Goal: Information Seeking & Learning: Learn about a topic

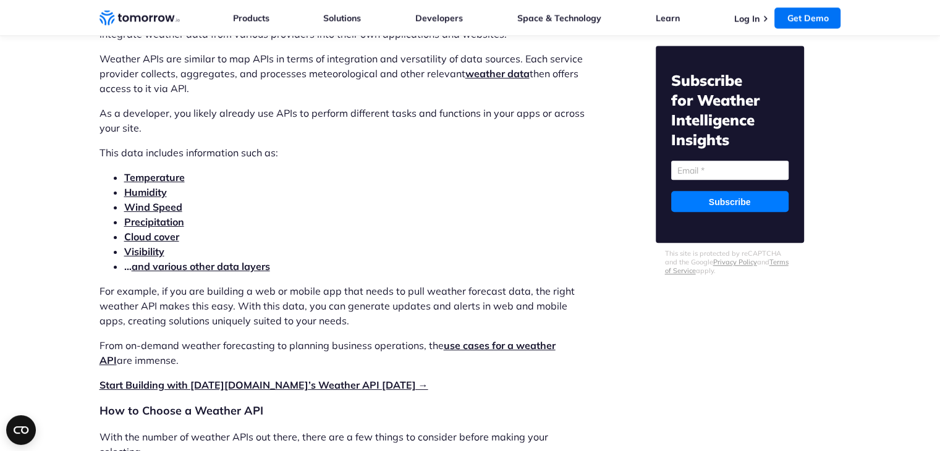
scroll to position [1344, 0]
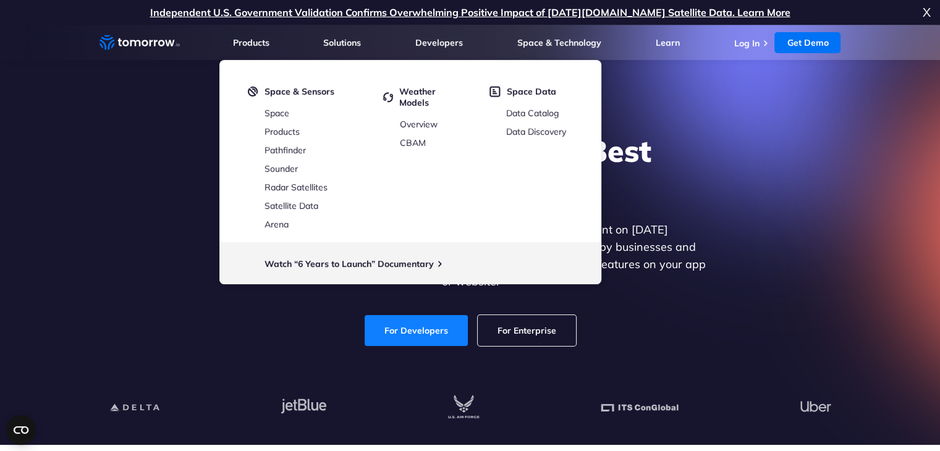
click at [410, 317] on link "For Developers" at bounding box center [416, 330] width 103 height 31
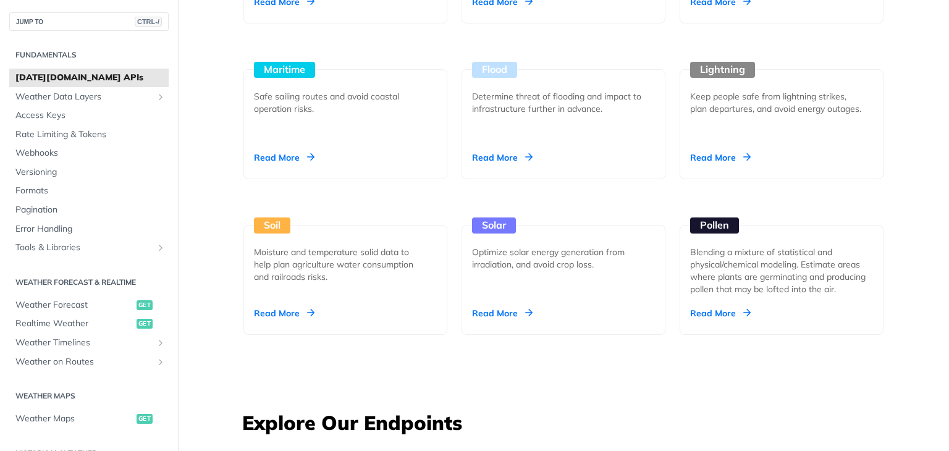
scroll to position [1312, 0]
click at [70, 141] on link "Rate Limiting & Tokens" at bounding box center [88, 134] width 159 height 19
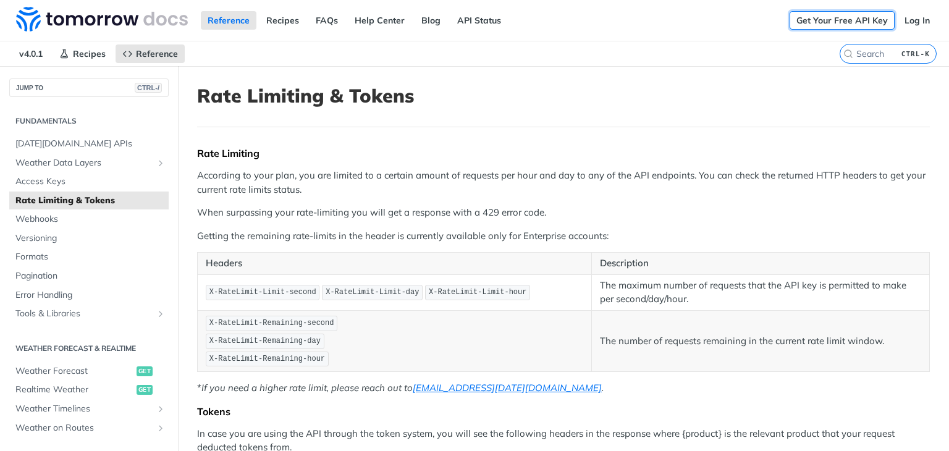
click at [806, 27] on link "Get Your Free API Key" at bounding box center [842, 20] width 105 height 19
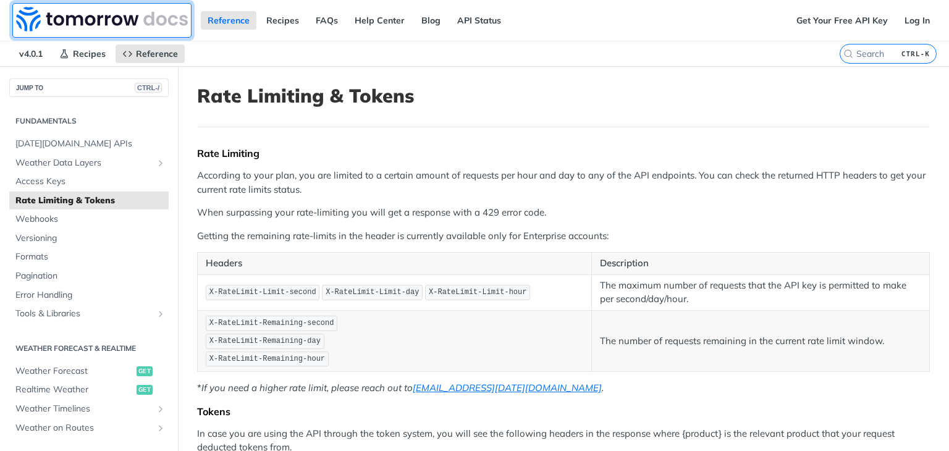
click at [96, 23] on img at bounding box center [102, 19] width 172 height 25
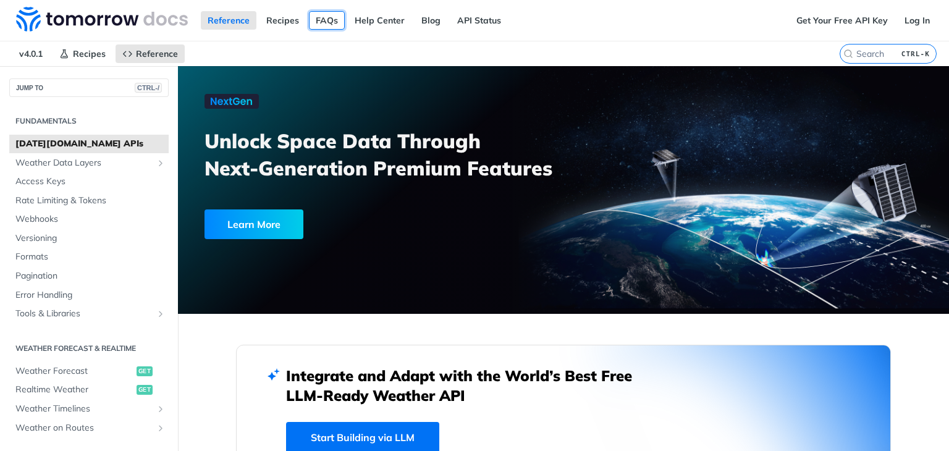
click at [326, 19] on link "FAQs" at bounding box center [327, 20] width 36 height 19
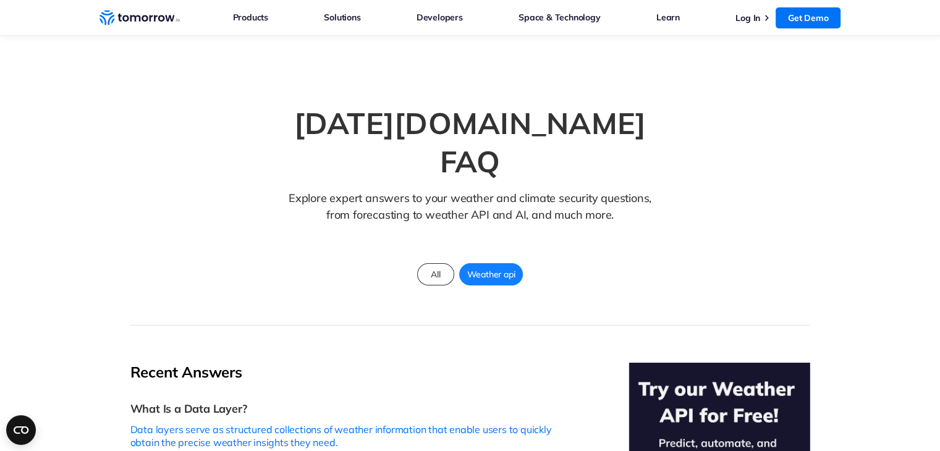
click at [173, 11] on icon "Weather Intelligence Solutions" at bounding box center [139, 17] width 80 height 15
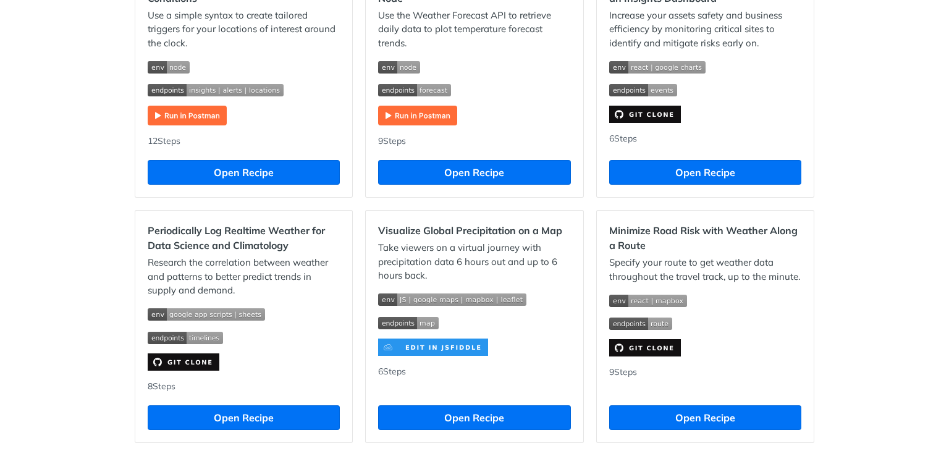
scroll to position [702, 0]
click at [840, 38] on div "Recipes [Logistics] - Optimize operations to meet SLAs with historical weather …" at bounding box center [474, 149] width 949 height 1571
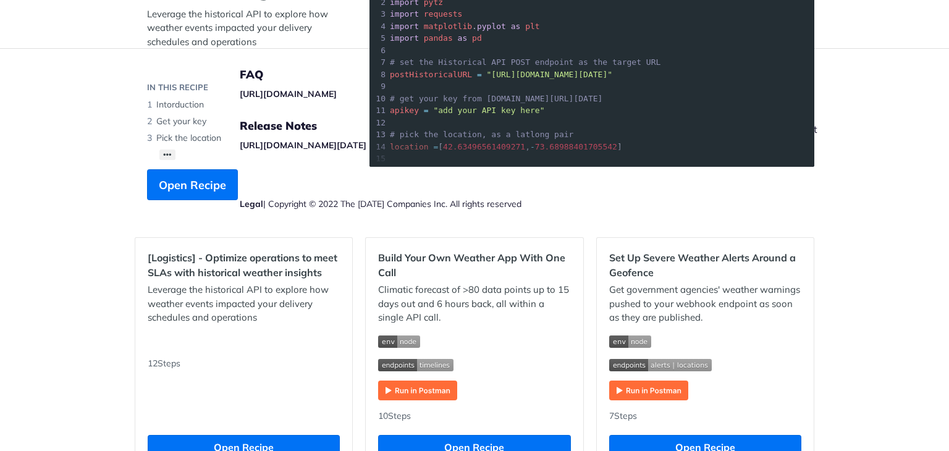
scroll to position [118, 0]
